Goal: Information Seeking & Learning: Learn about a topic

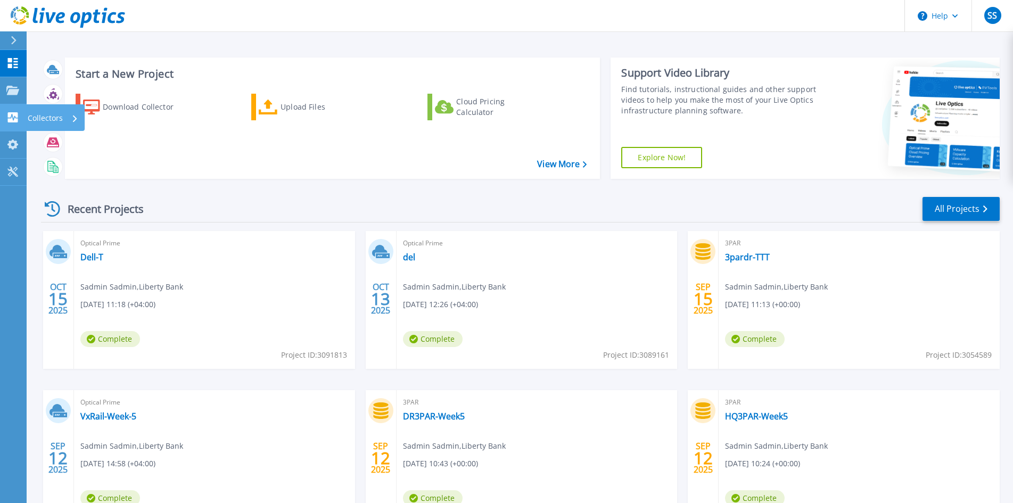
click at [60, 112] on p "Collectors" at bounding box center [45, 118] width 35 height 28
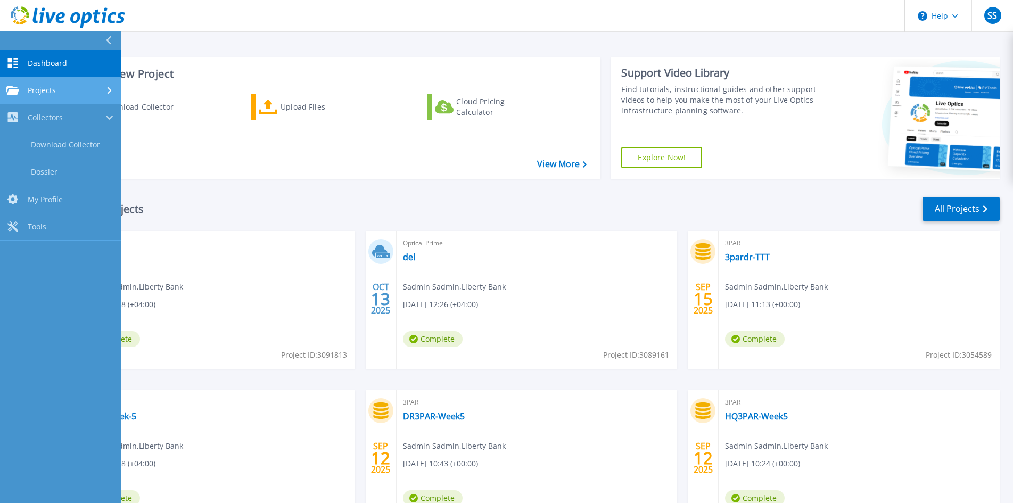
click at [94, 86] on div "Projects" at bounding box center [60, 91] width 109 height 10
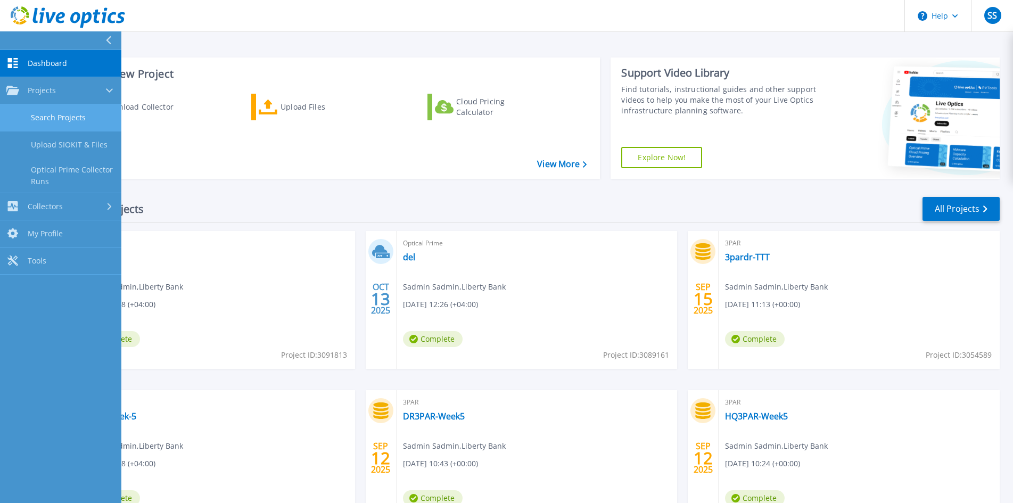
click at [72, 123] on link "Search Projects" at bounding box center [60, 117] width 121 height 27
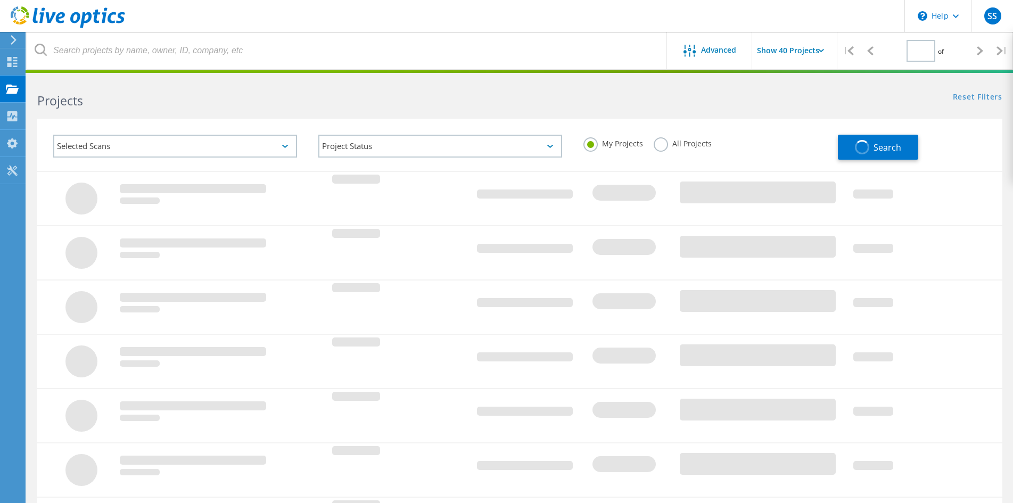
type input "1"
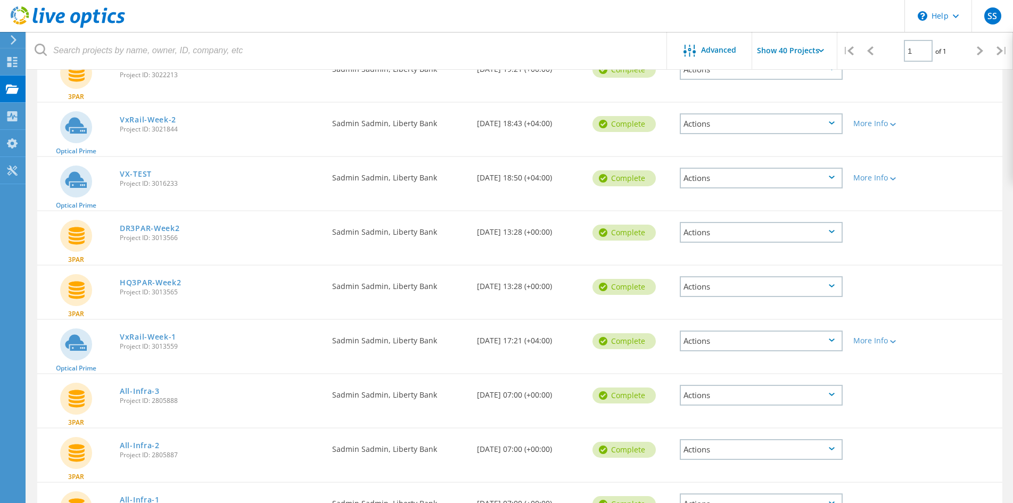
scroll to position [692, 0]
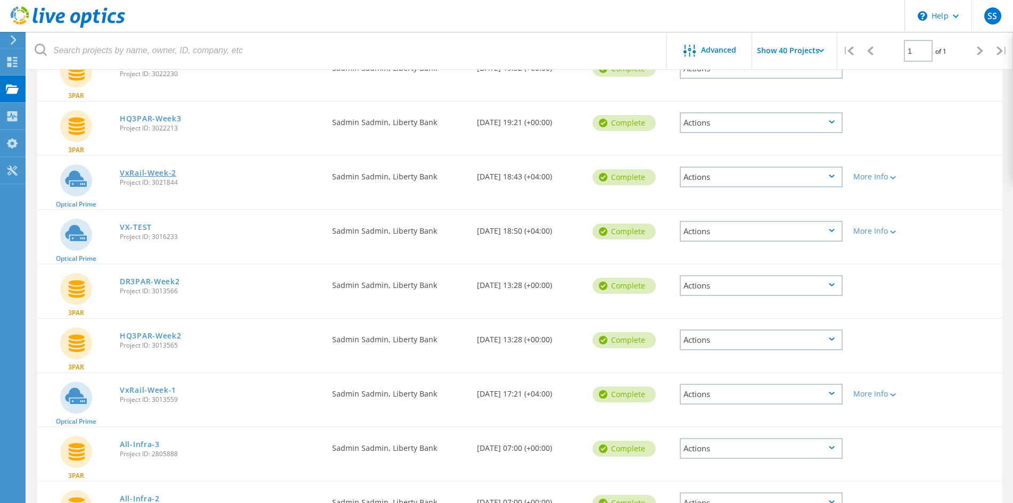
click at [162, 175] on link "VxRail-Week-2" at bounding box center [148, 172] width 56 height 7
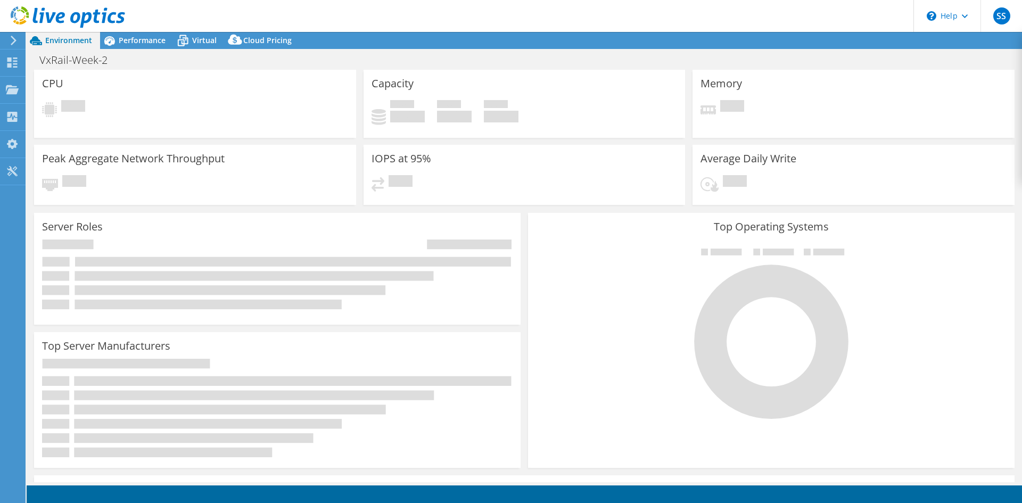
select select "USD"
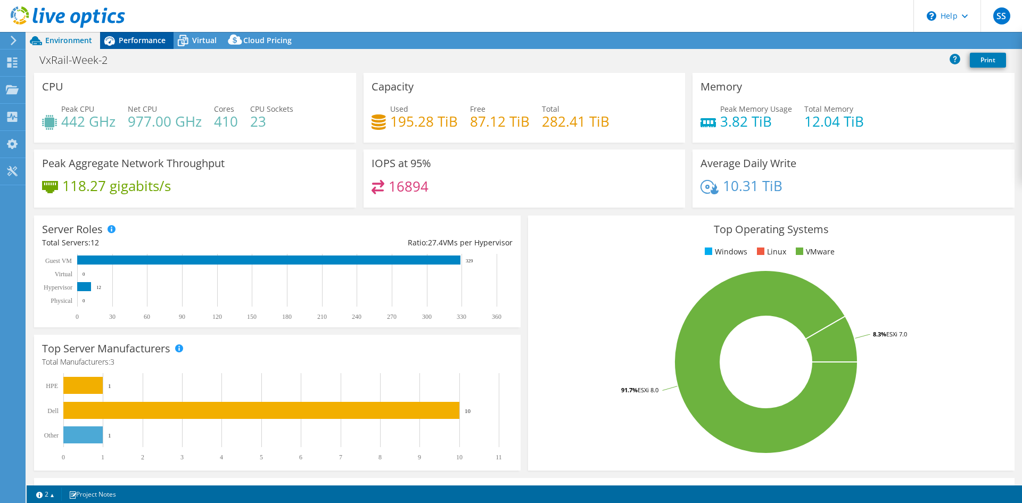
click at [140, 44] on span "Performance" at bounding box center [142, 40] width 47 height 10
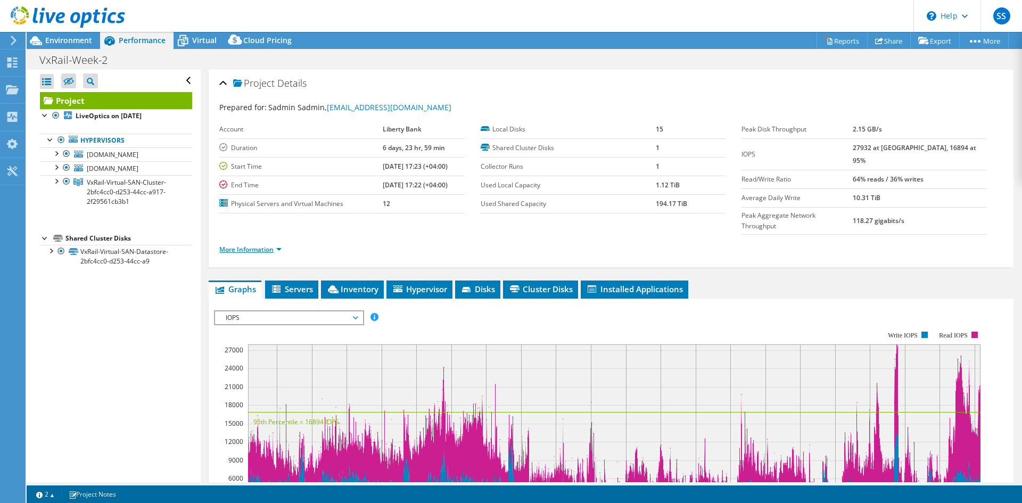
click at [262, 245] on link "More Information" at bounding box center [250, 249] width 62 height 9
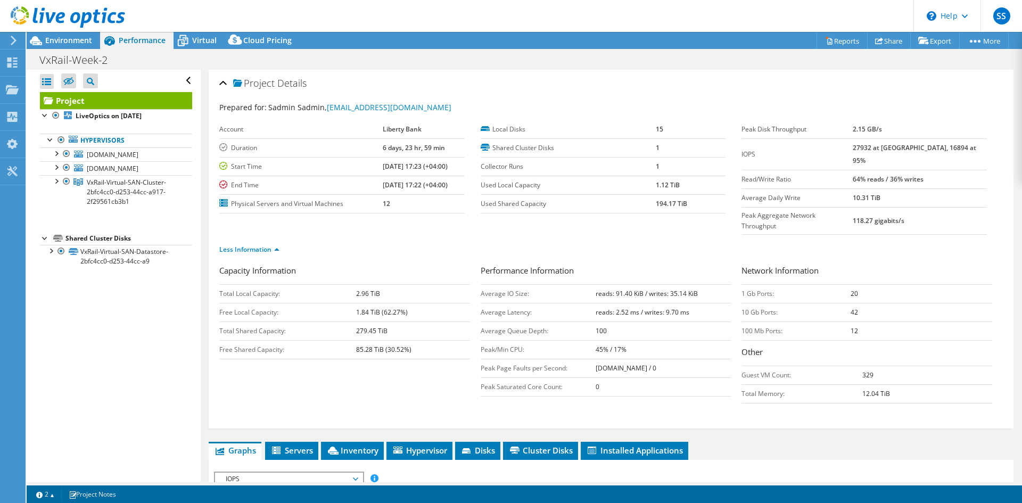
click at [928, 147] on b "27932 at [GEOGRAPHIC_DATA], 16894 at 95%" at bounding box center [914, 154] width 123 height 22
click at [551, 73] on div "Project Details" at bounding box center [610, 83] width 783 height 23
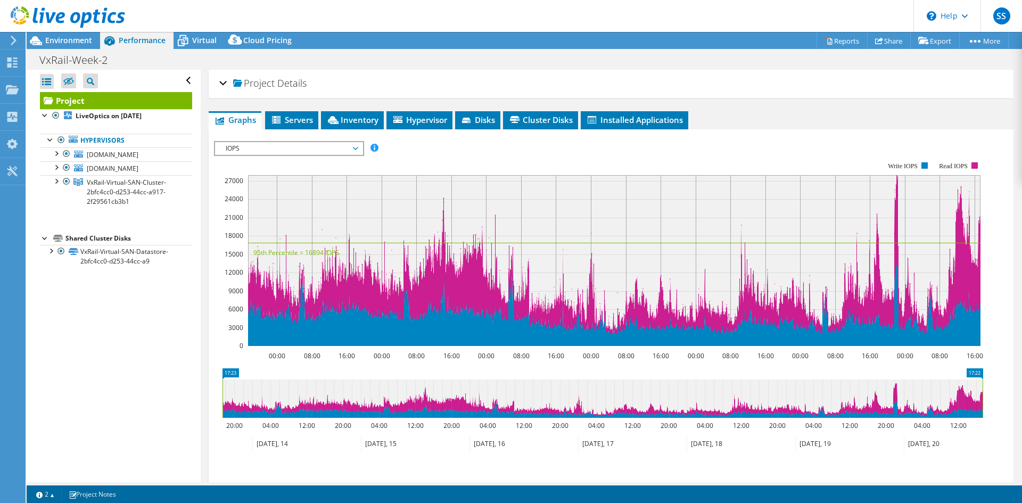
drag, startPoint x: 219, startPoint y: 82, endPoint x: 303, endPoint y: 106, distance: 88.1
click at [219, 82] on div "Project Details Prepared for: Sadmin Sadmin, sadmin@libertybank.ge Account Libe…" at bounding box center [611, 84] width 805 height 28
click at [224, 85] on div "Project Details" at bounding box center [610, 83] width 783 height 23
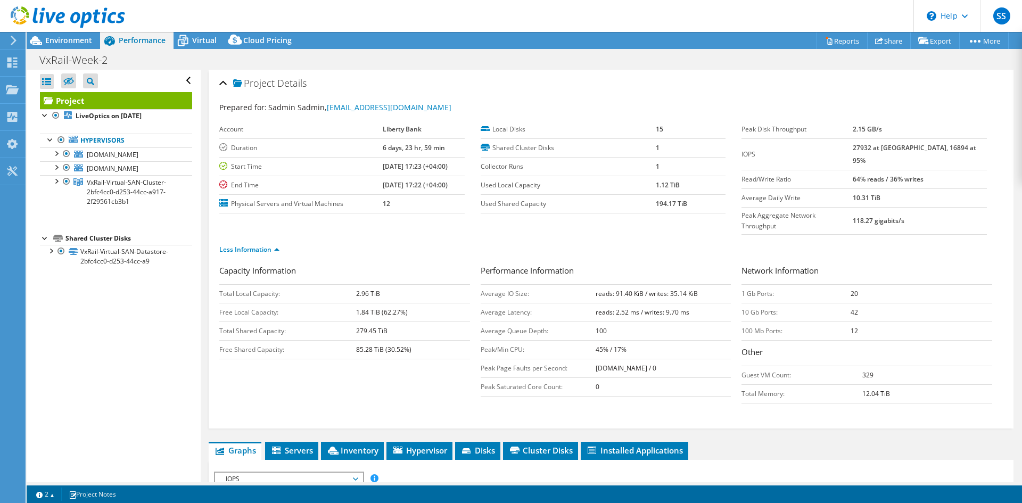
click at [930, 147] on b "27932 at [GEOGRAPHIC_DATA], 16894 at 95%" at bounding box center [914, 154] width 123 height 22
click at [921, 149] on b "27932 at [GEOGRAPHIC_DATA], 16894 at 95%" at bounding box center [914, 154] width 123 height 22
drag, startPoint x: 923, startPoint y: 147, endPoint x: 986, endPoint y: 145, distance: 63.4
click at [986, 145] on div "Peak Disk Throughput 2.15 GB/s IOPS 27932 at Peak, 16894 at 95% Read/Write Rati…" at bounding box center [871, 177] width 261 height 114
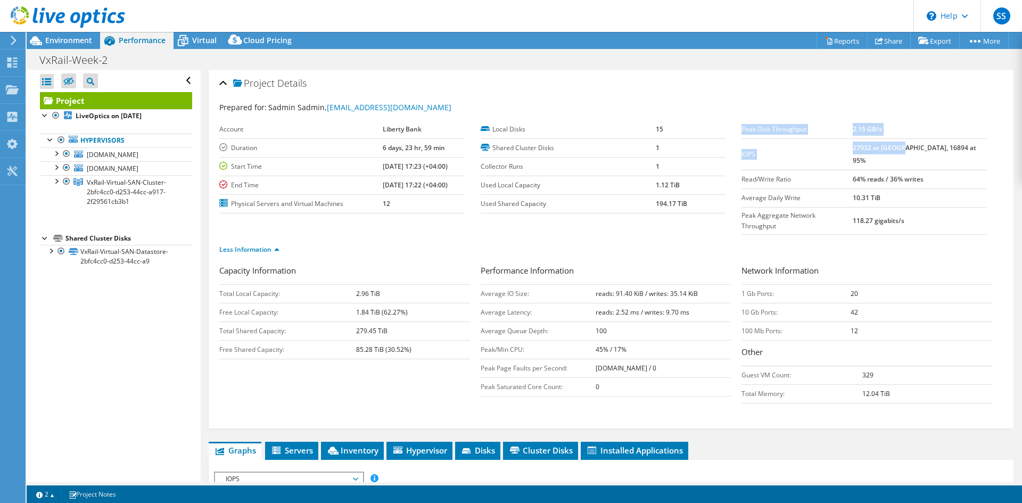
click at [979, 148] on div "Peak Disk Throughput 2.15 GB/s IOPS 27932 at Peak, 16894 at 95% Read/Write Rati…" at bounding box center [871, 177] width 261 height 114
drag, startPoint x: 969, startPoint y: 146, endPoint x: 920, endPoint y: 150, distance: 48.5
click at [920, 150] on td "27932 at [GEOGRAPHIC_DATA], 16894 at 95%" at bounding box center [920, 153] width 134 height 31
click at [878, 139] on td "27932 at [GEOGRAPHIC_DATA], 16894 at 95%" at bounding box center [920, 153] width 134 height 31
click at [876, 144] on b "27932 at [GEOGRAPHIC_DATA], 16894 at 95%" at bounding box center [914, 154] width 123 height 22
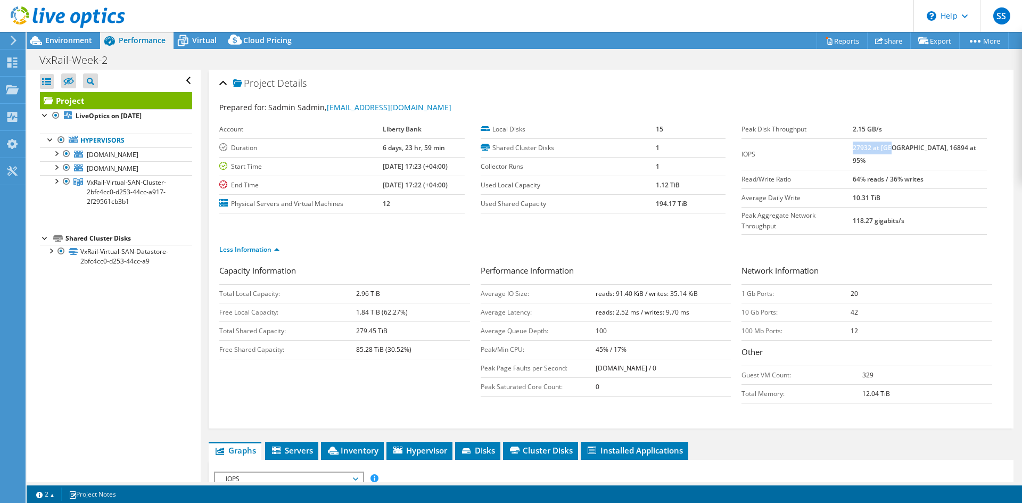
drag, startPoint x: 875, startPoint y: 146, endPoint x: 914, endPoint y: 145, distance: 39.9
click at [914, 145] on b "27932 at [GEOGRAPHIC_DATA], 16894 at 95%" at bounding box center [914, 154] width 123 height 22
drag, startPoint x: 923, startPoint y: 145, endPoint x: 972, endPoint y: 146, distance: 49.5
click at [972, 146] on td "27932 at [GEOGRAPHIC_DATA], 16894 at 95%" at bounding box center [920, 153] width 134 height 31
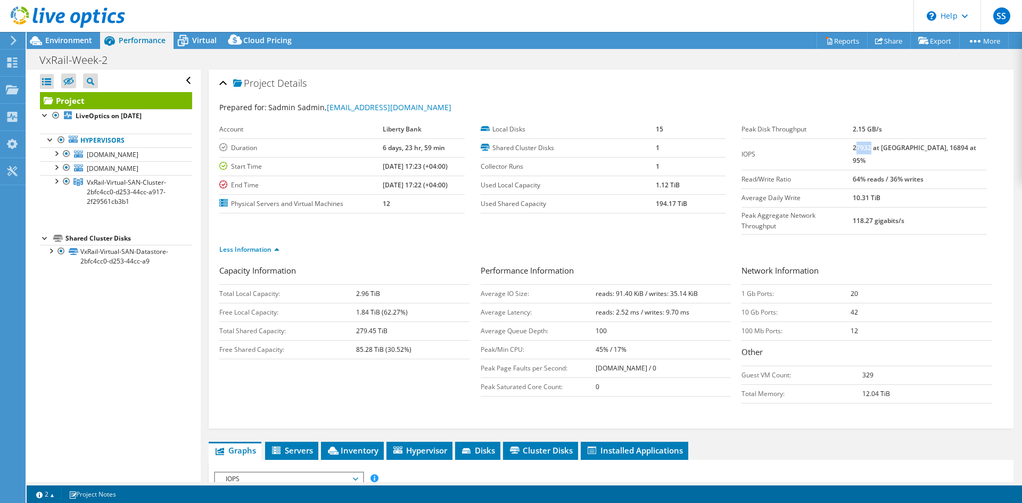
drag, startPoint x: 877, startPoint y: 148, endPoint x: 892, endPoint y: 147, distance: 14.9
click at [892, 147] on b "27932 at [GEOGRAPHIC_DATA], 16894 at 95%" at bounding box center [914, 154] width 123 height 22
click at [405, 365] on div "Capacity Information Total Local Capacity: 2.96 TiB Free Local Capacity: 1.84 T…" at bounding box center [610, 337] width 783 height 144
drag, startPoint x: 603, startPoint y: 270, endPoint x: 702, endPoint y: 273, distance: 99.6
click at [702, 284] on td "reads: 91.40 KiB / writes: 35.14 KiB" at bounding box center [664, 293] width 136 height 19
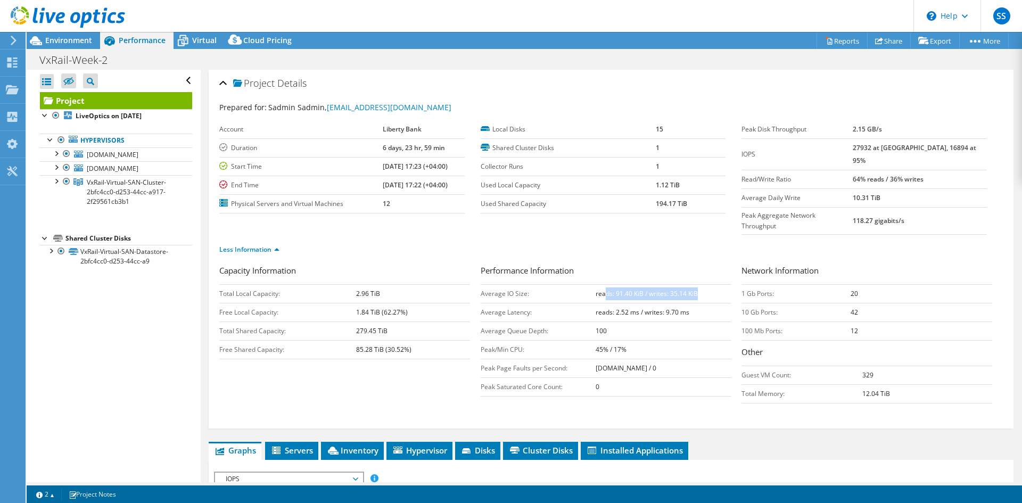
click at [621, 289] on b "reads: 91.40 KiB / writes: 35.14 KiB" at bounding box center [647, 293] width 102 height 9
drag, startPoint x: 612, startPoint y: 274, endPoint x: 624, endPoint y: 272, distance: 12.4
click at [624, 289] on b "reads: 91.40 KiB / writes: 35.14 KiB" at bounding box center [647, 293] width 102 height 9
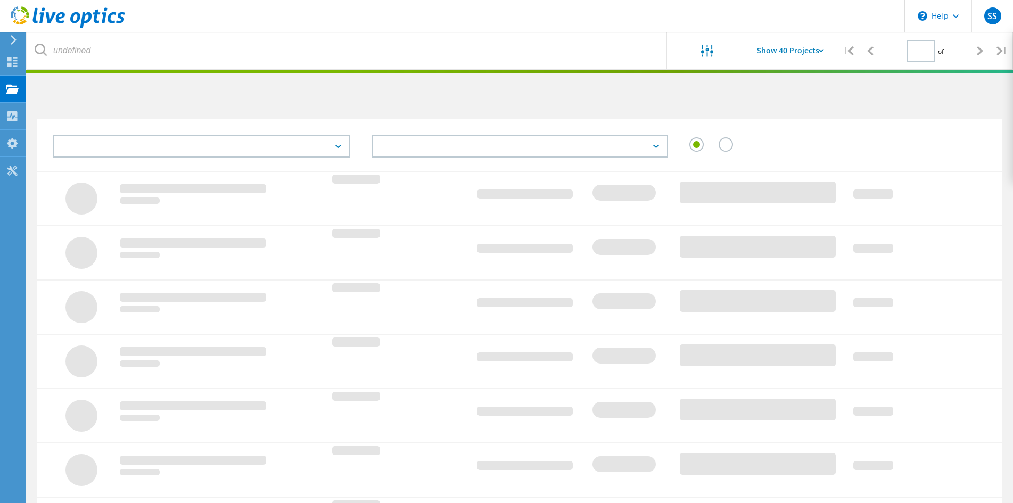
scroll to position [253, 0]
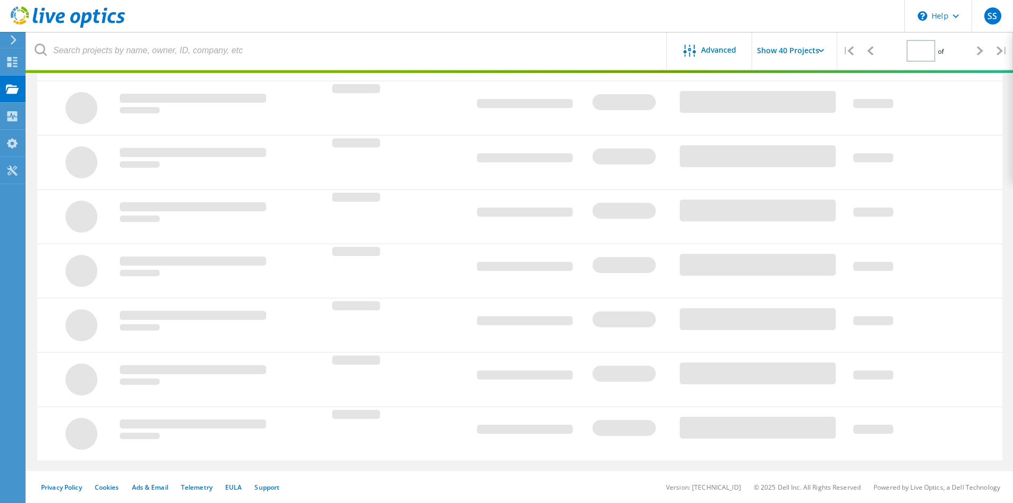
type input "1"
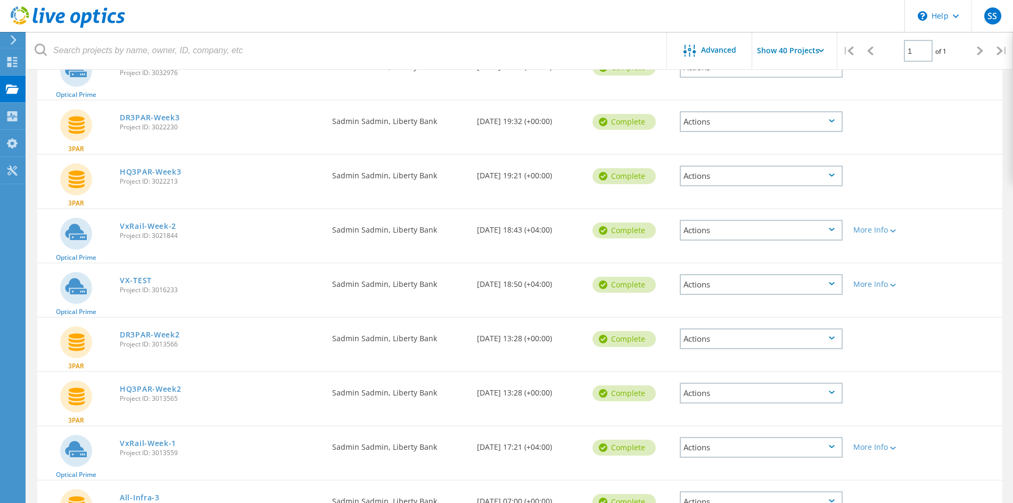
scroll to position [585, 0]
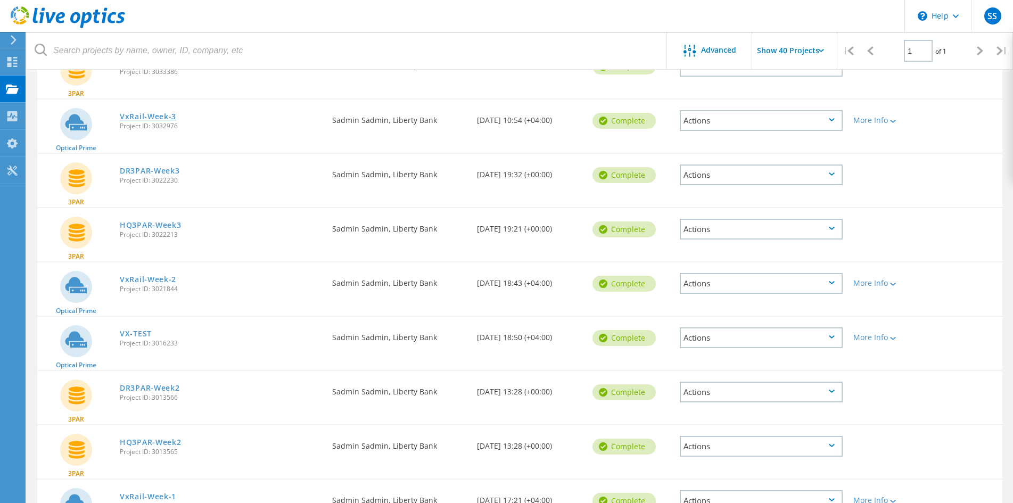
click at [150, 118] on link "VxRail-Week-3" at bounding box center [148, 116] width 56 height 7
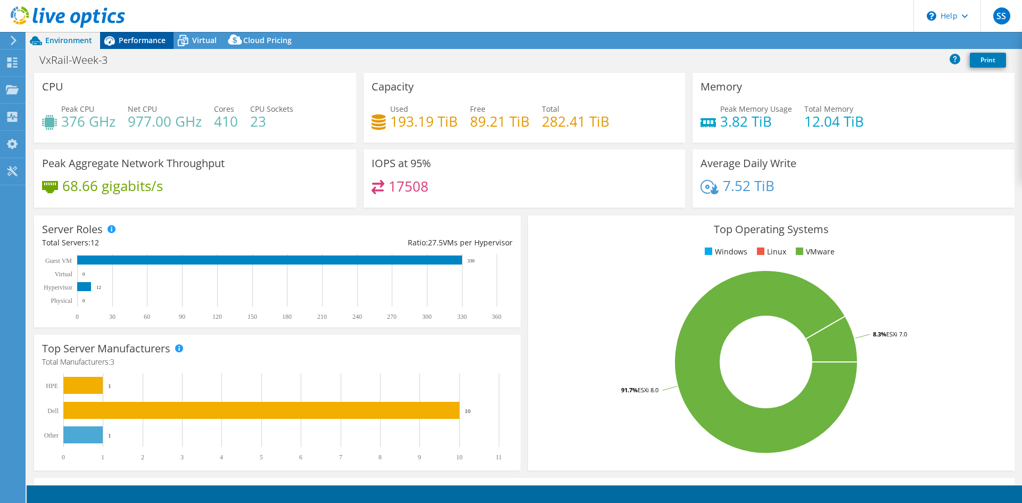
select select "USD"
click at [135, 45] on span "Performance" at bounding box center [142, 40] width 47 height 10
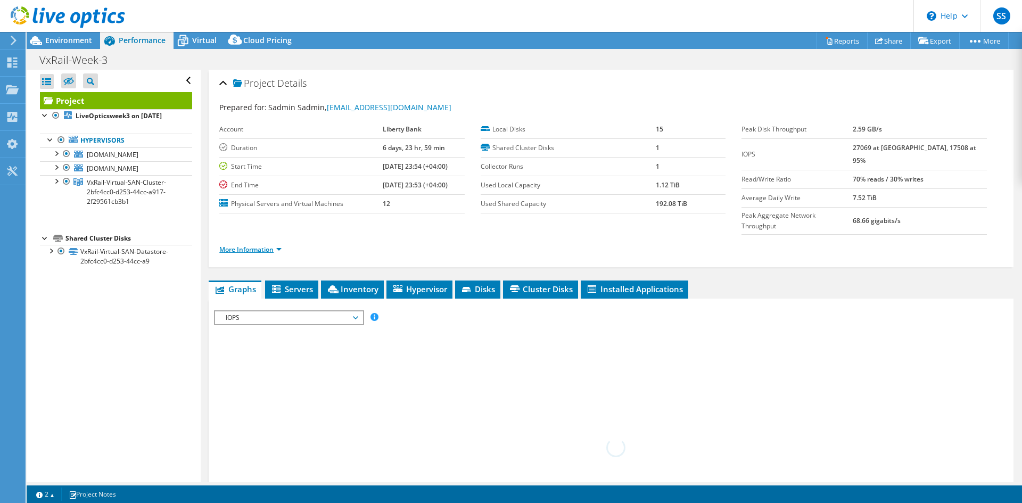
click at [275, 245] on link "More Information" at bounding box center [250, 249] width 62 height 9
click at [277, 245] on link "More Information" at bounding box center [250, 249] width 62 height 9
click at [278, 245] on link "More Information" at bounding box center [250, 249] width 62 height 9
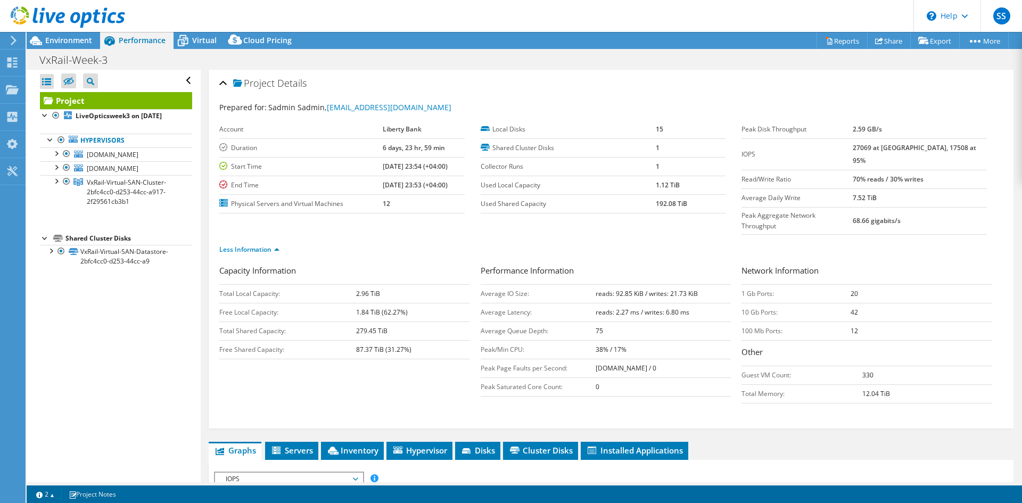
drag, startPoint x: 872, startPoint y: 165, endPoint x: 953, endPoint y: 166, distance: 81.4
click at [953, 170] on tr "Read/Write Ratio 70% reads / 30% writes" at bounding box center [863, 179] width 245 height 19
drag, startPoint x: 612, startPoint y: 272, endPoint x: 679, endPoint y: 270, distance: 67.6
click at [679, 289] on b "reads: 92.85 KiB / writes: 21.73 KiB" at bounding box center [647, 293] width 102 height 9
click at [9, 89] on use at bounding box center [12, 89] width 13 height 9
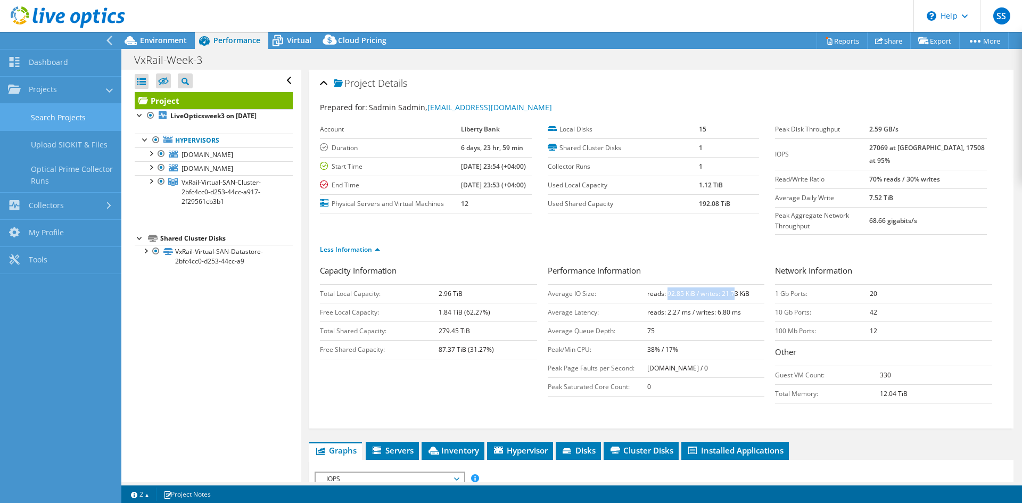
click at [52, 111] on link "Search Projects" at bounding box center [60, 117] width 121 height 27
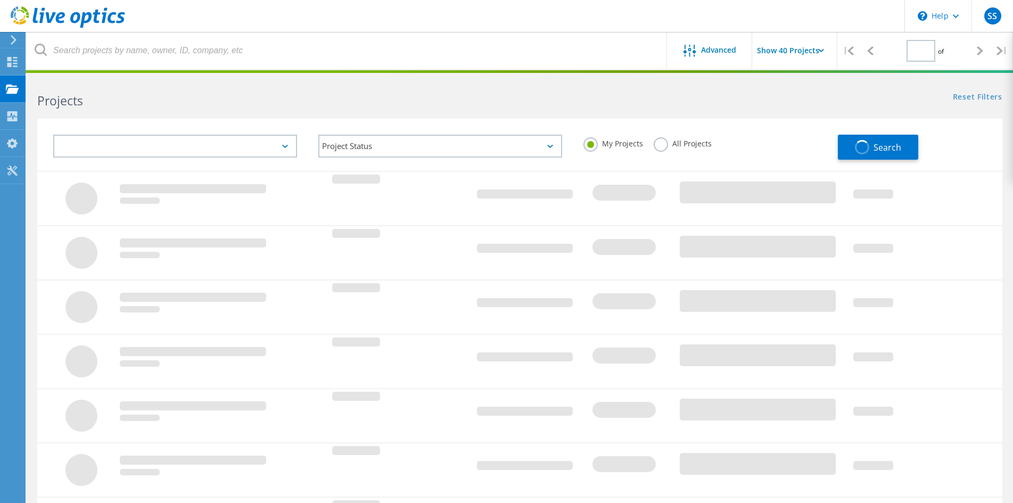
type input "1"
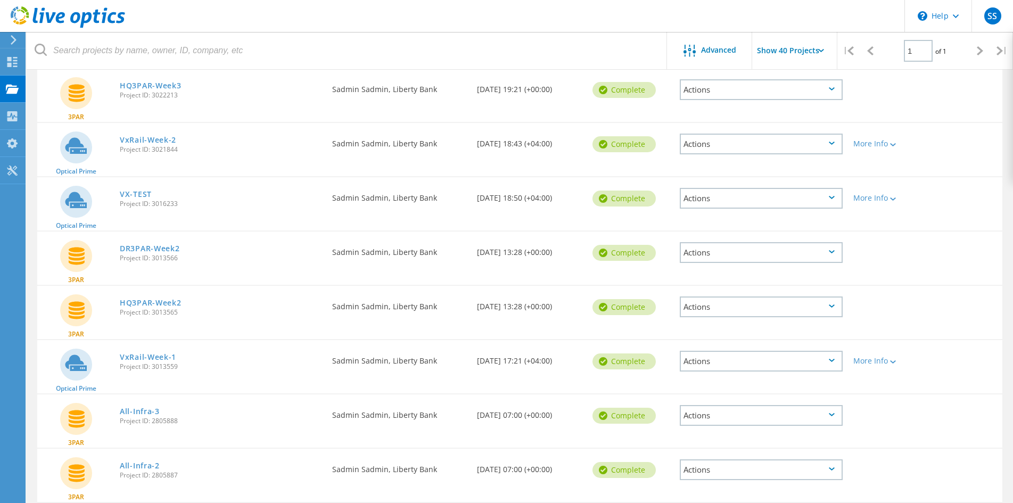
scroll to position [715, 0]
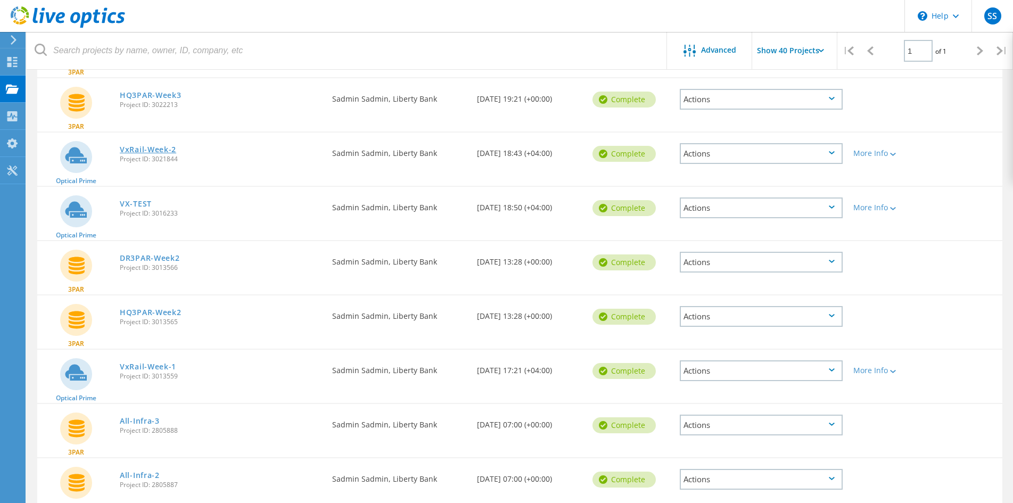
click at [154, 151] on link "VxRail-Week-2" at bounding box center [148, 149] width 56 height 7
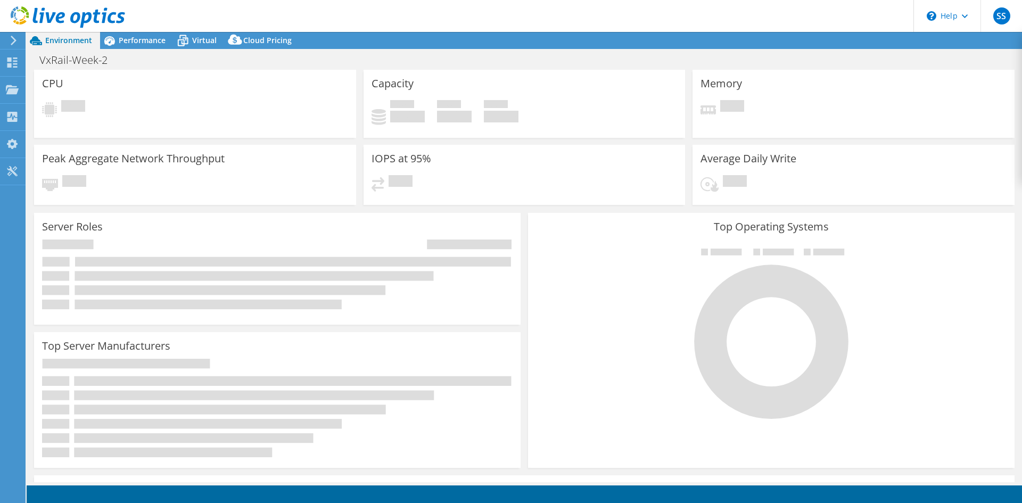
select select "USD"
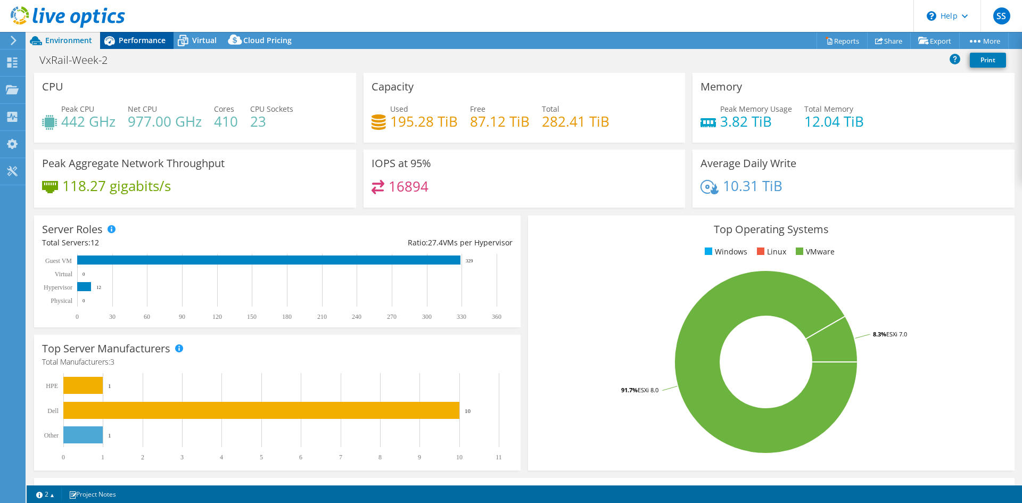
click at [124, 41] on span "Performance" at bounding box center [142, 40] width 47 height 10
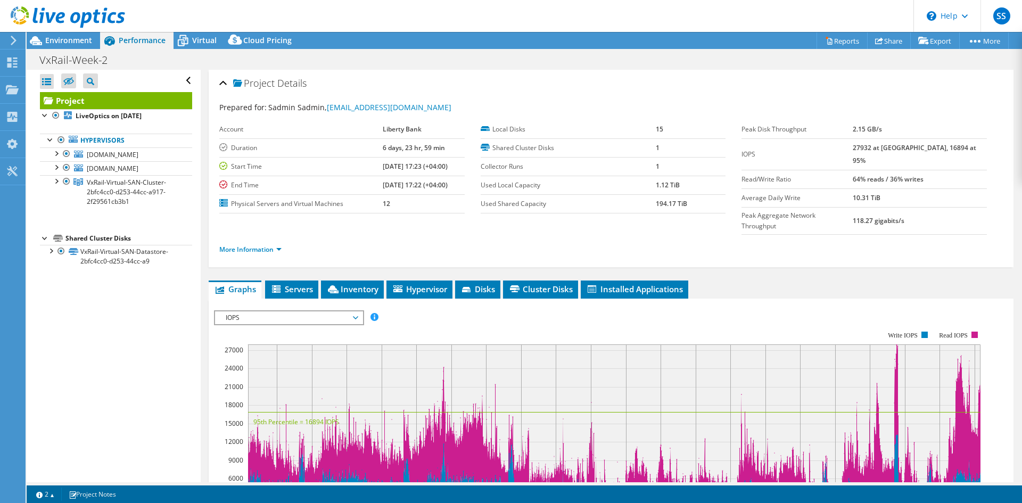
drag, startPoint x: 872, startPoint y: 150, endPoint x: 916, endPoint y: 146, distance: 43.8
click at [916, 146] on tr "IOPS 27932 at [GEOGRAPHIC_DATA], 16894 at 95%" at bounding box center [863, 153] width 245 height 31
click at [259, 245] on link "More Information" at bounding box center [250, 249] width 62 height 9
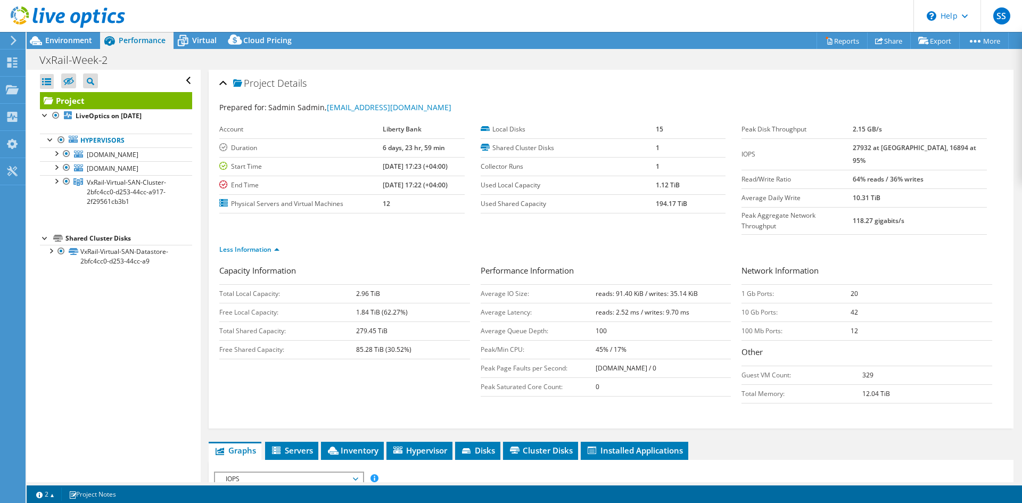
click at [925, 147] on b "27932 at [GEOGRAPHIC_DATA], 16894 at 95%" at bounding box center [914, 154] width 123 height 22
click at [926, 241] on ul "Less Information" at bounding box center [610, 248] width 783 height 14
click at [880, 147] on b "27932 at [GEOGRAPHIC_DATA], 16894 at 95%" at bounding box center [914, 154] width 123 height 22
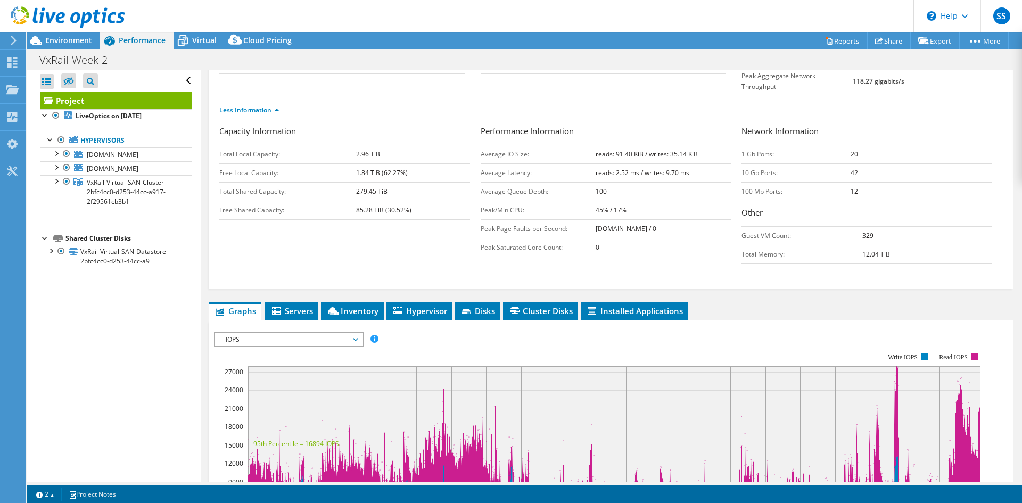
scroll to position [266, 0]
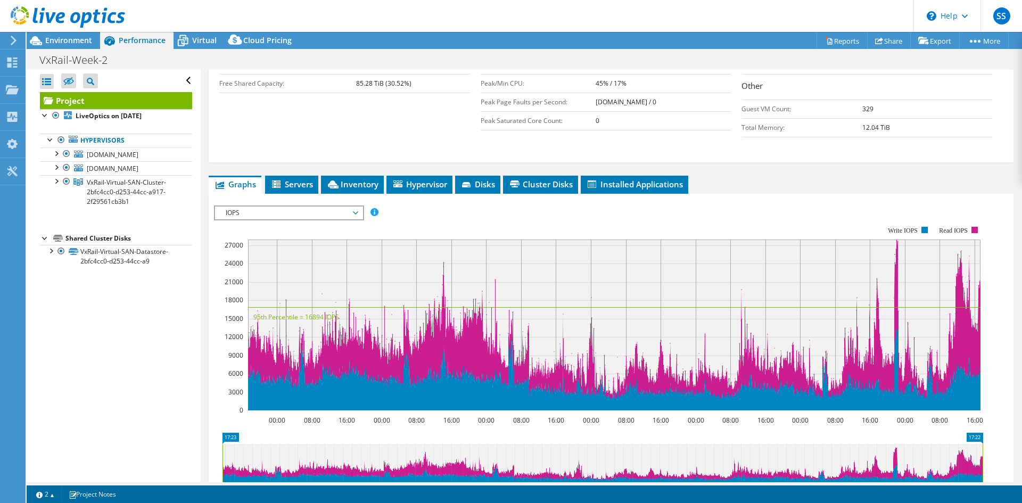
click at [267, 176] on li "Servers" at bounding box center [291, 185] width 53 height 18
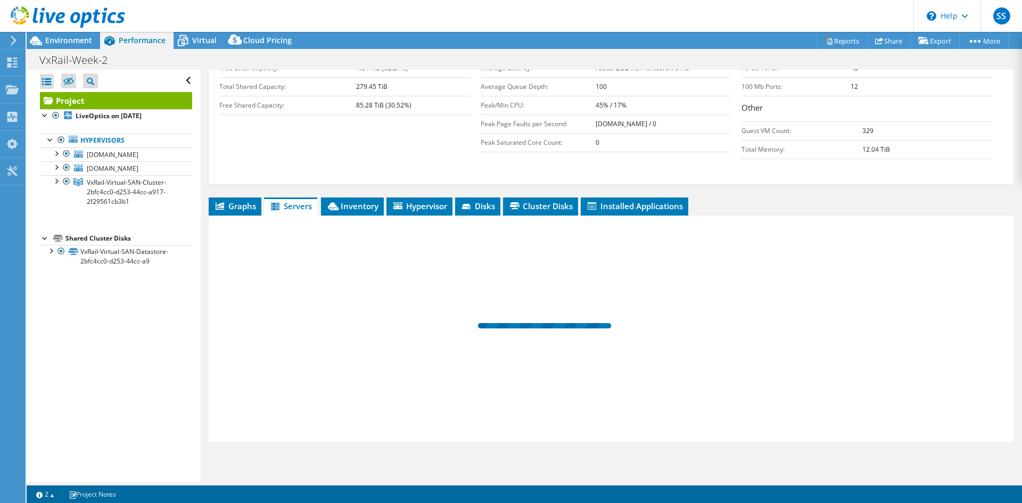
scroll to position [223, 0]
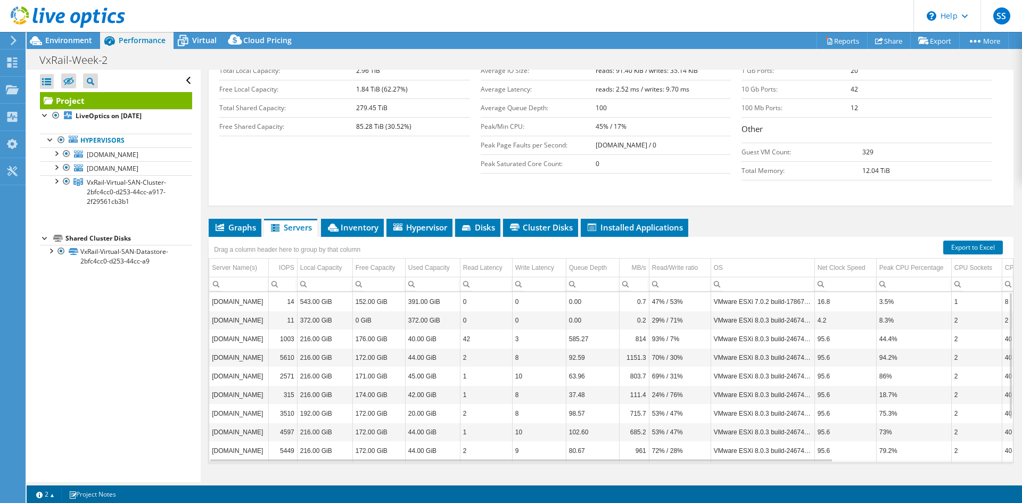
click at [799, 192] on div "Project Details Prepared for: [PERSON_NAME], [EMAIL_ADDRESS][DOMAIN_NAME] Accou…" at bounding box center [611, 175] width 821 height 657
click at [390, 23] on header "SS End User Sadmin Sadmin [EMAIL_ADDRESS][DOMAIN_NAME] Liberty Bank My Profile …" at bounding box center [511, 16] width 1022 height 32
